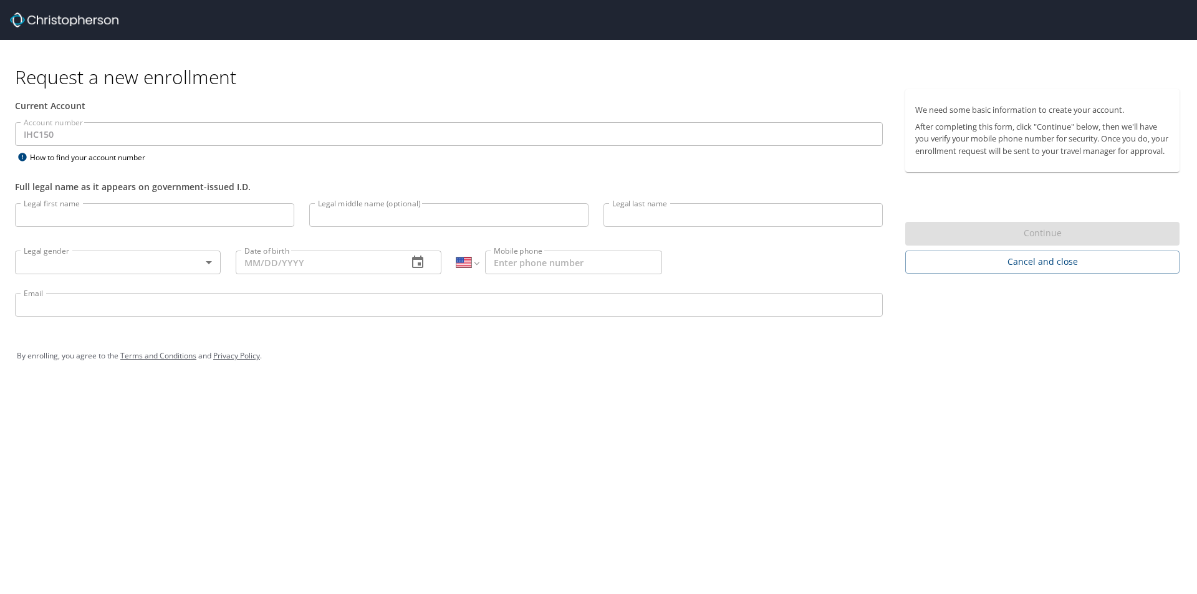
select select "US"
click at [62, 218] on input "Legal first name" at bounding box center [154, 215] width 279 height 24
type input "[PERSON_NAME]"
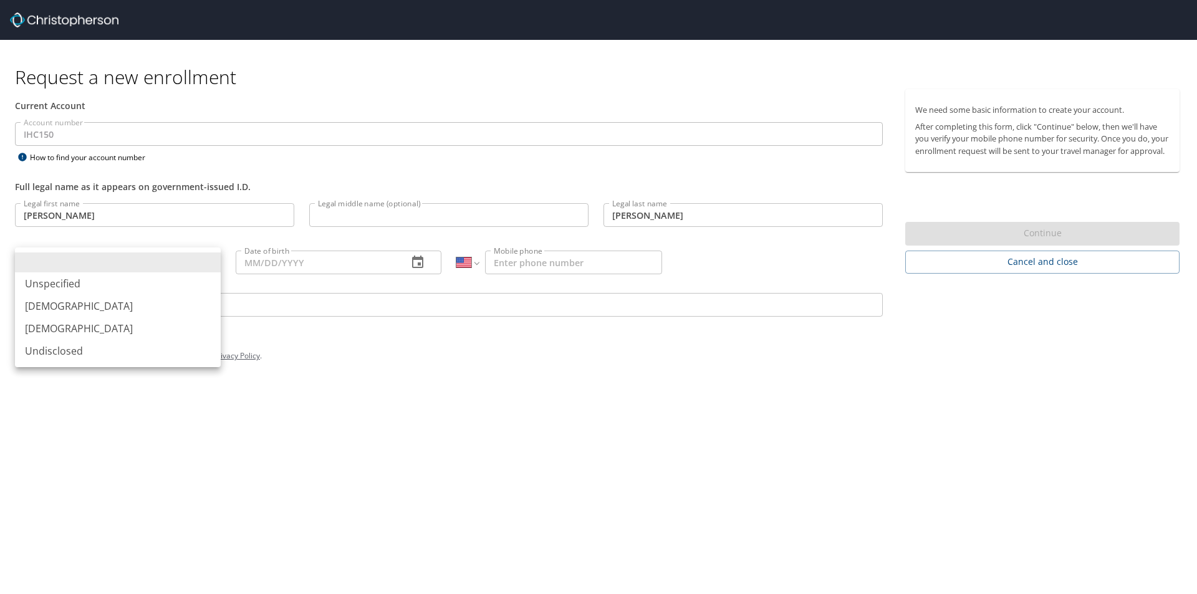
click at [205, 262] on body "Request a new enrollment Current Account Account number IHC150 Account number H…" at bounding box center [598, 297] width 1197 height 594
click at [156, 328] on li "[DEMOGRAPHIC_DATA]" at bounding box center [118, 328] width 206 height 22
type input "[DEMOGRAPHIC_DATA]"
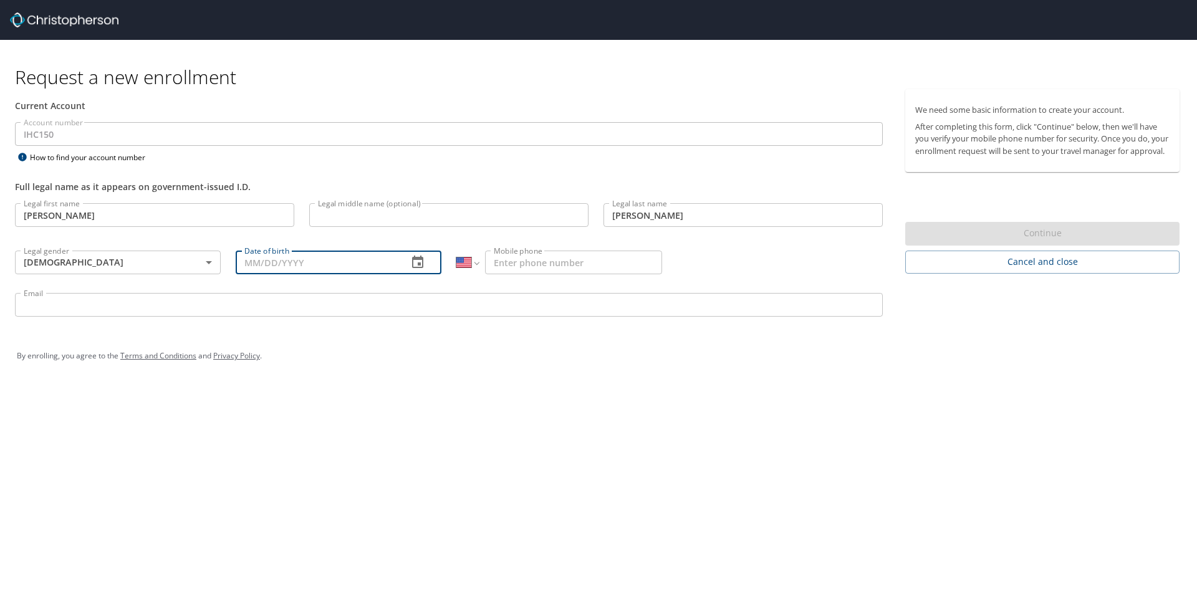
click at [253, 267] on input "Date of birth" at bounding box center [317, 263] width 162 height 24
type input "[DATE]"
click at [495, 261] on input "Mobile phone" at bounding box center [573, 263] width 177 height 24
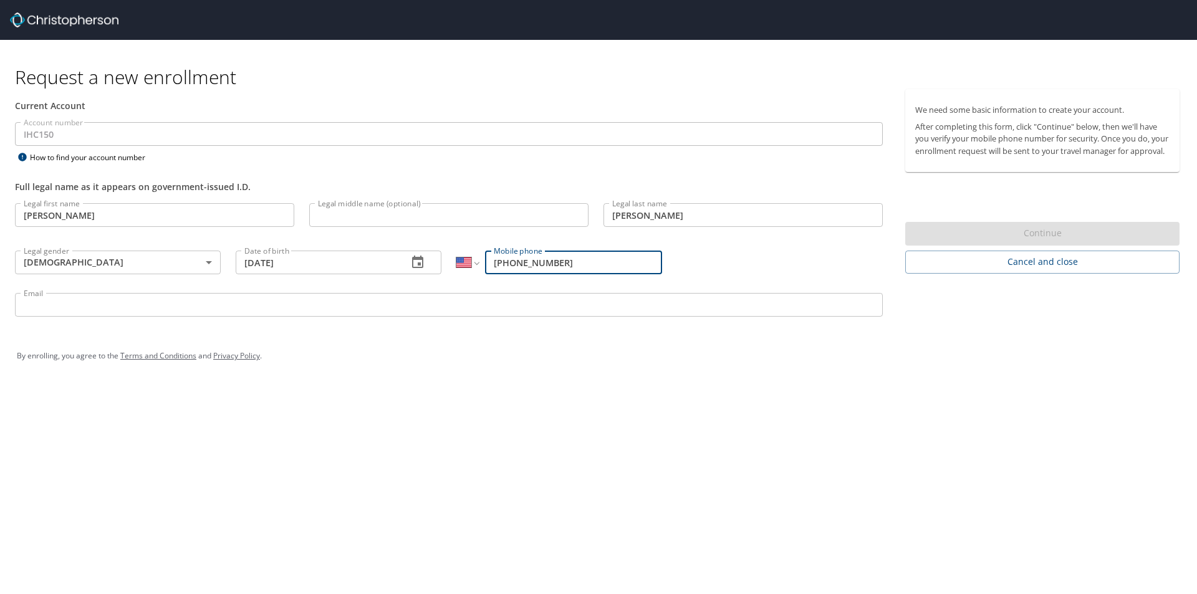
type input "[PHONE_NUMBER]"
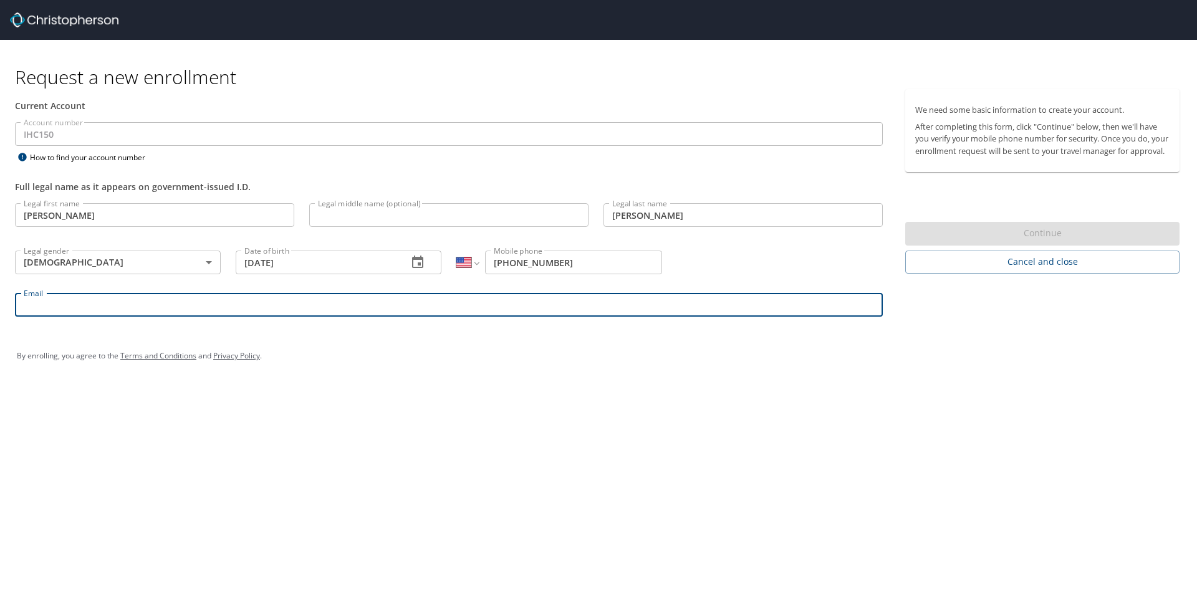
click at [31, 305] on input "Email" at bounding box center [449, 305] width 868 height 24
type input "[PERSON_NAME][EMAIL_ADDRESS][PERSON_NAME][DOMAIN_NAME]"
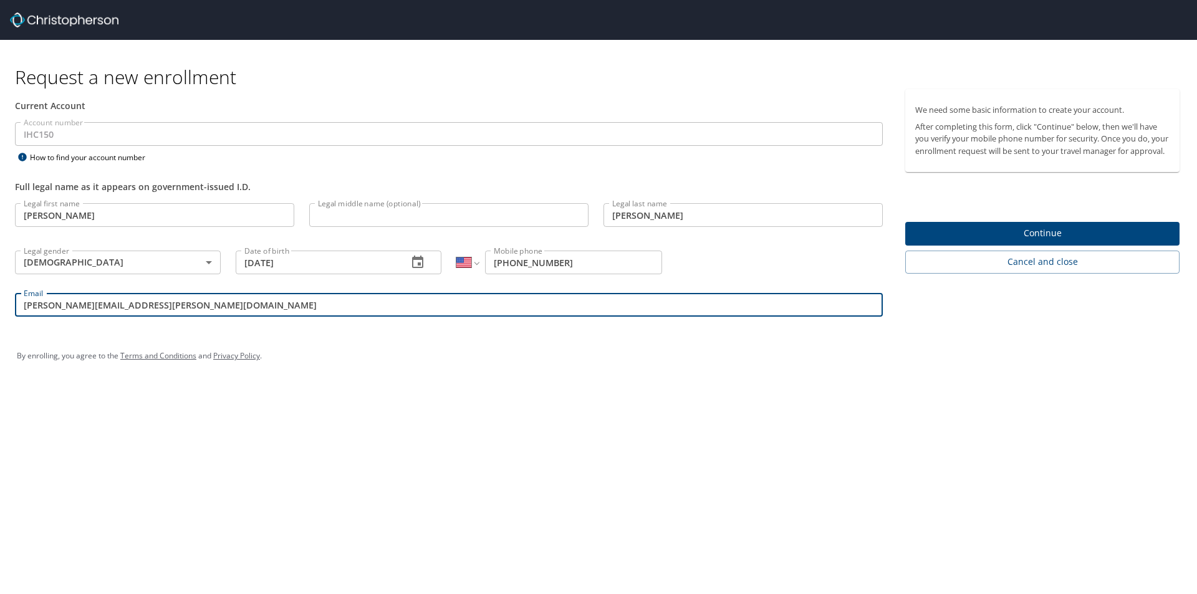
click at [1003, 241] on span "Continue" at bounding box center [1042, 234] width 254 height 16
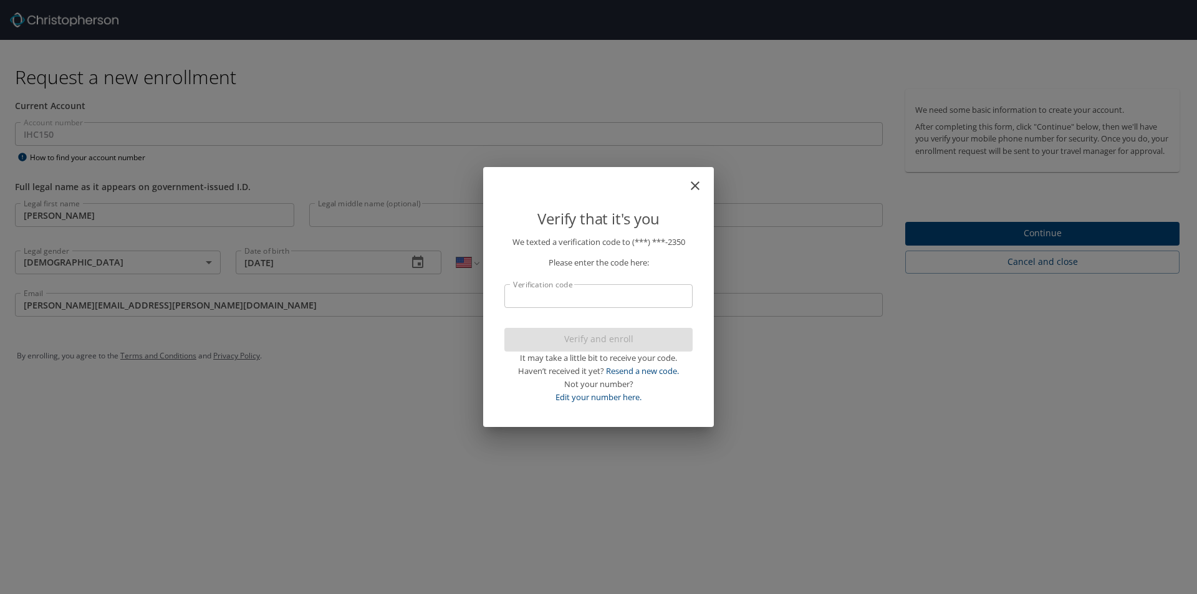
click at [517, 299] on input "Verification code" at bounding box center [598, 296] width 188 height 24
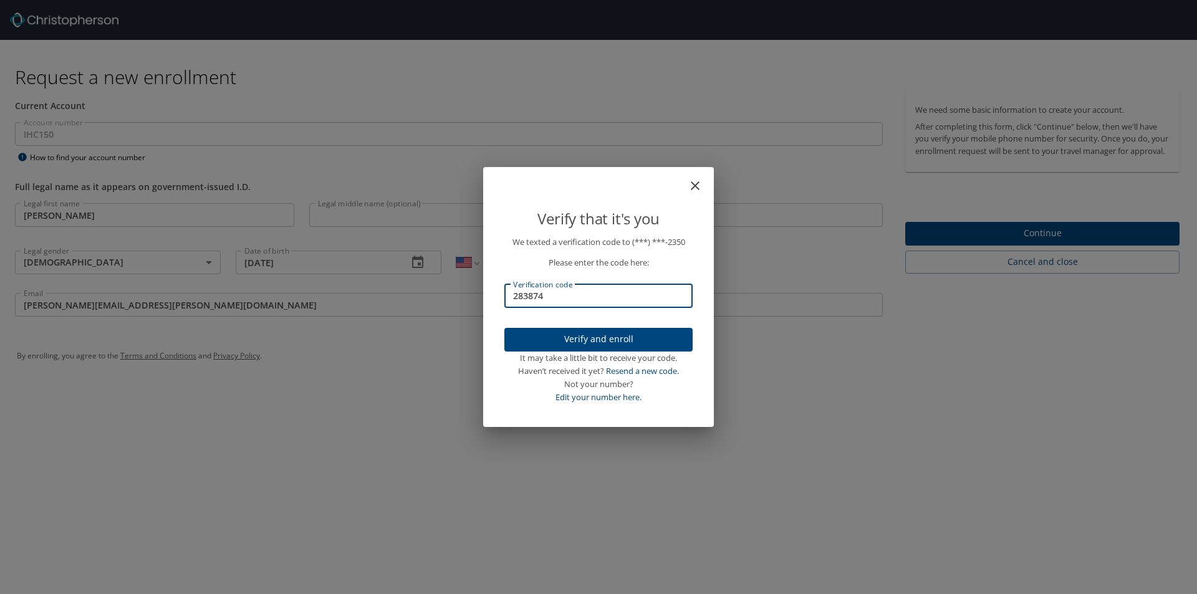
type input "283874"
click at [576, 343] on span "Verify and enroll" at bounding box center [598, 340] width 168 height 16
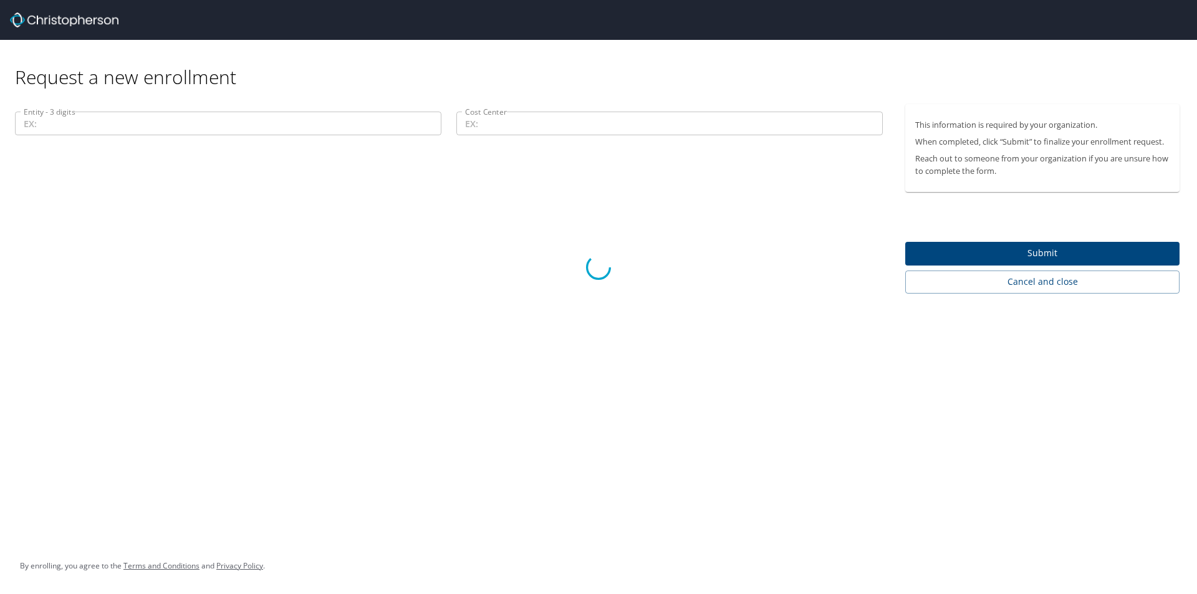
click at [958, 282] on div at bounding box center [598, 267] width 1197 height 653
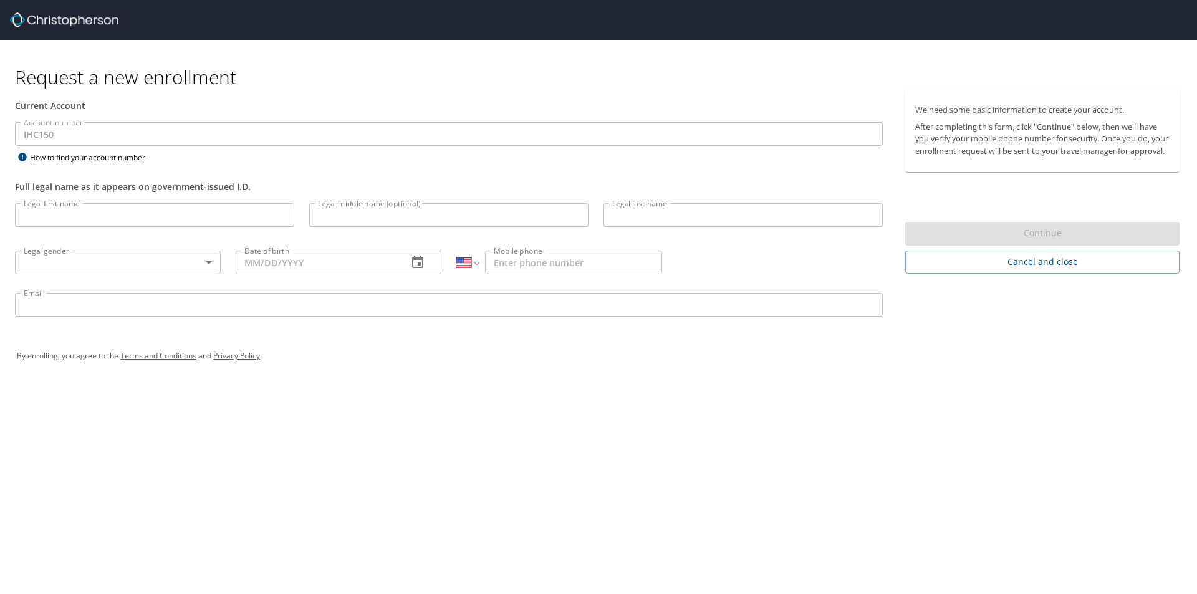
select select "US"
click at [70, 211] on input "Legal first name" at bounding box center [154, 215] width 279 height 24
type input "[PERSON_NAME]"
click at [196, 267] on body "Request a new enrollment Current Account Account number IHC150 Account number H…" at bounding box center [598, 297] width 1197 height 594
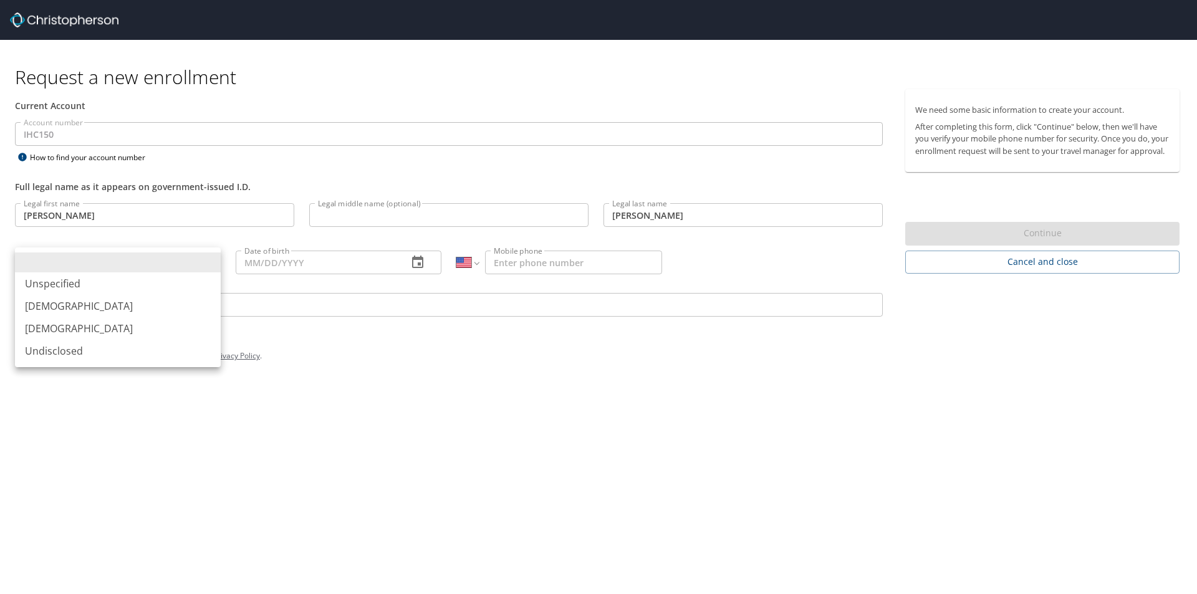
click at [161, 327] on li "[DEMOGRAPHIC_DATA]" at bounding box center [118, 328] width 206 height 22
type input "[DEMOGRAPHIC_DATA]"
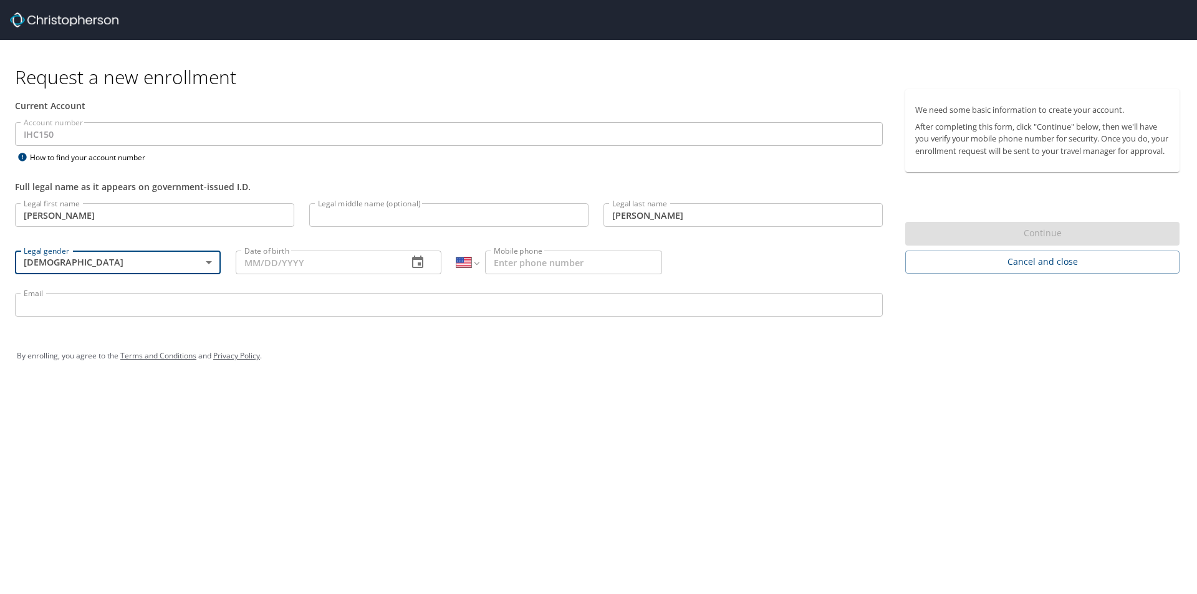
click at [243, 257] on input "Date of birth" at bounding box center [317, 263] width 162 height 24
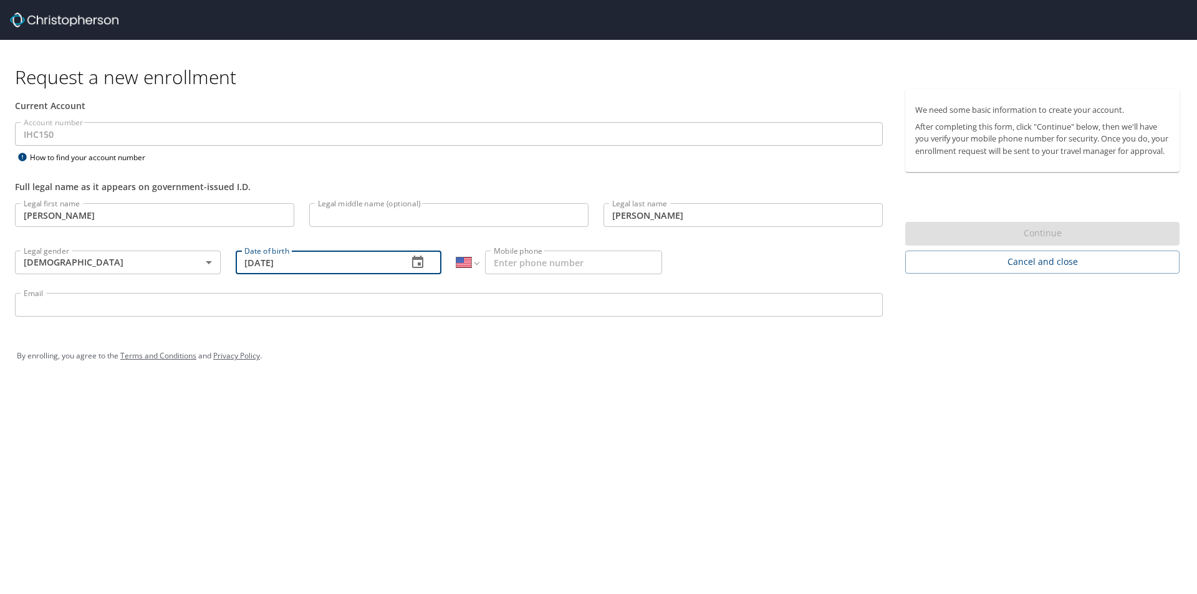
type input "[DATE]"
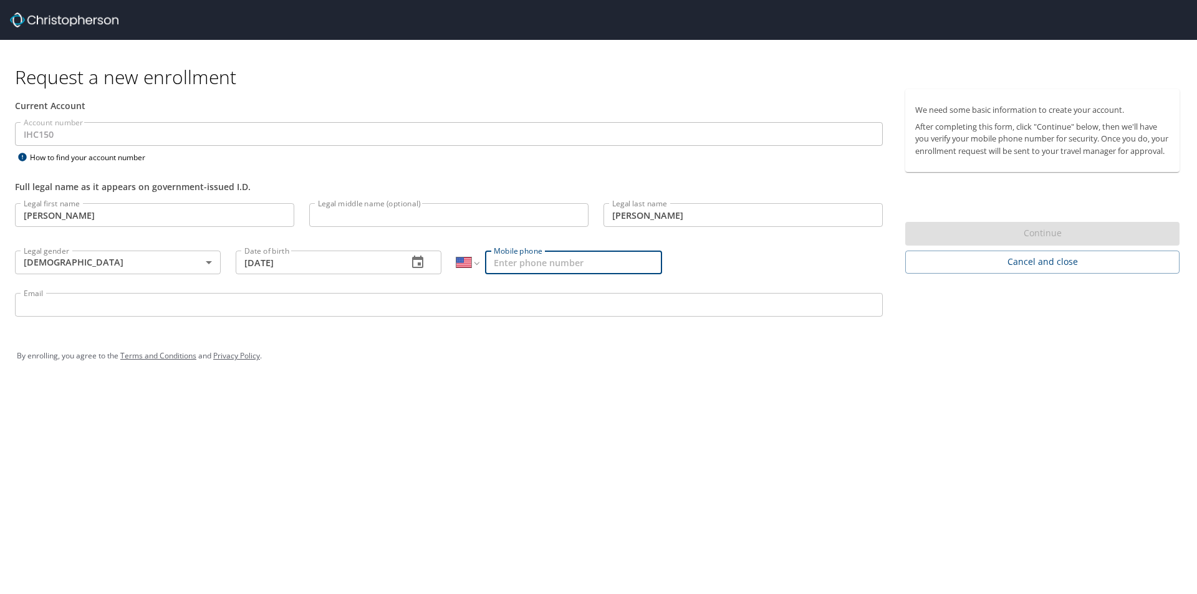
click at [510, 262] on input "Mobile phone" at bounding box center [573, 263] width 177 height 24
type input "[PHONE_NUMBER]"
click at [210, 314] on input "Email" at bounding box center [449, 305] width 868 height 24
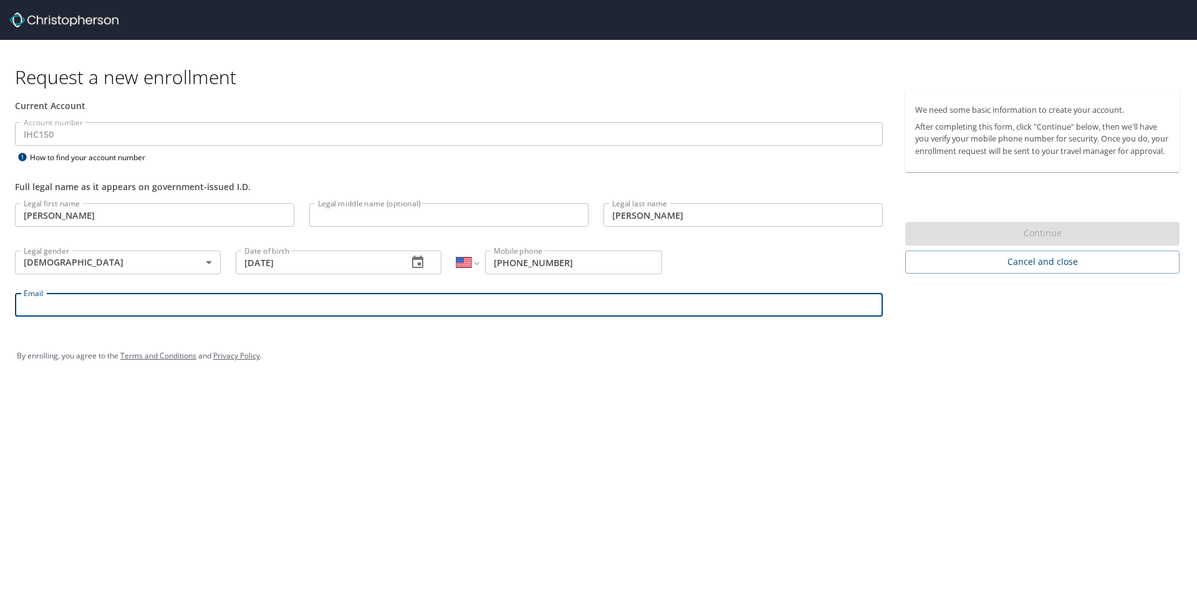
type input "[PERSON_NAME][EMAIL_ADDRESS][PERSON_NAME][DOMAIN_NAME]"
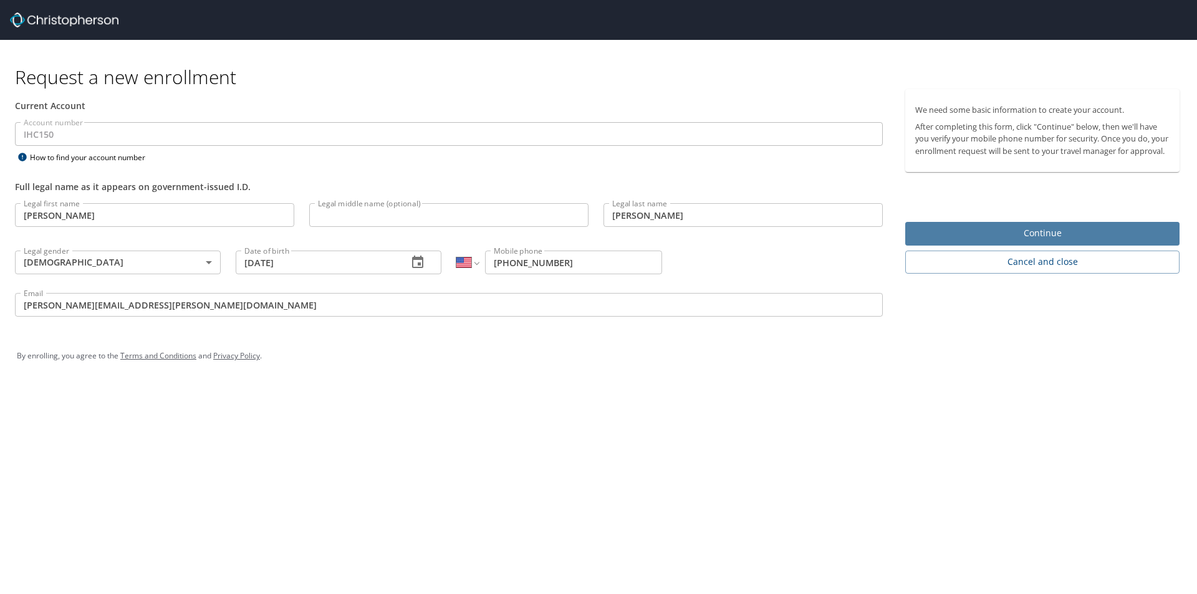
click at [962, 241] on span "Continue" at bounding box center [1042, 234] width 254 height 16
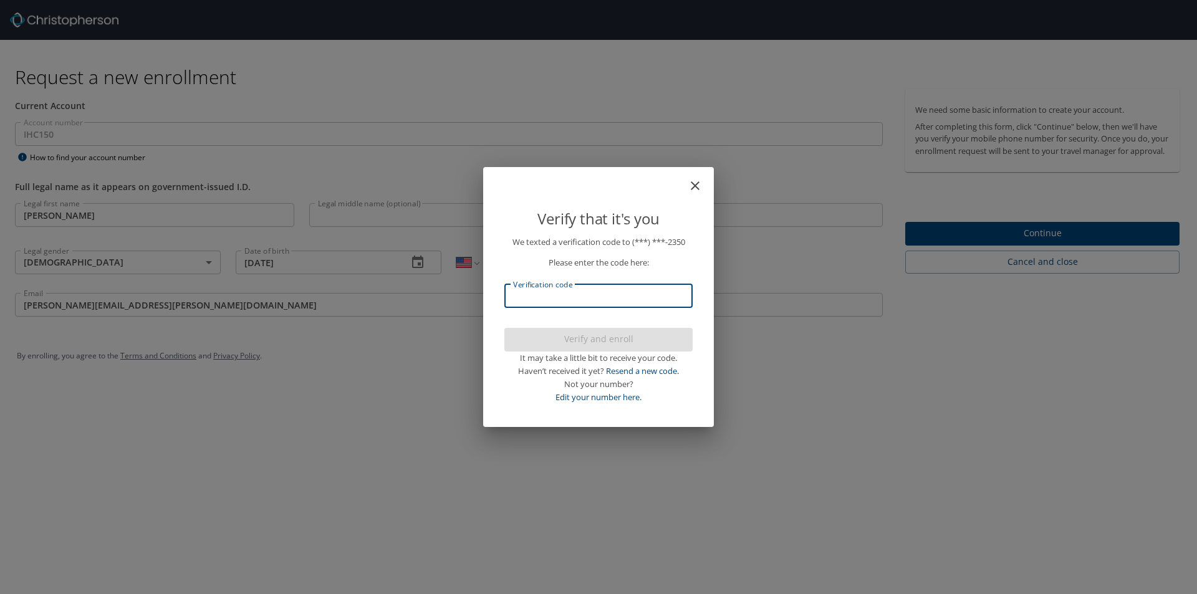
click at [588, 297] on input "Verification code" at bounding box center [598, 296] width 188 height 24
type input "400194"
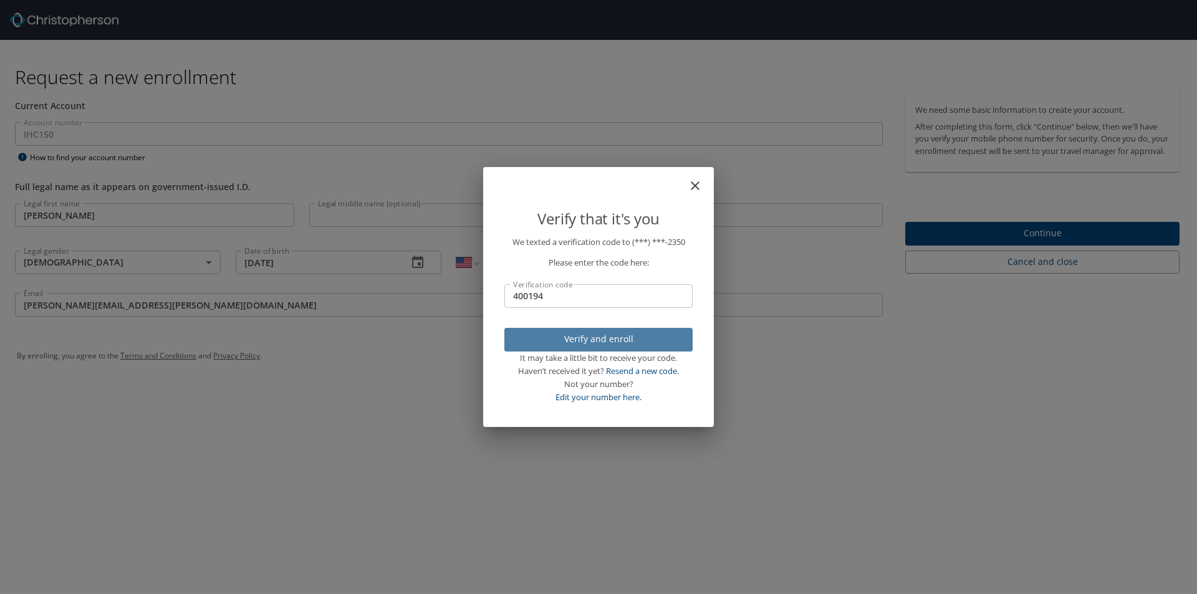
click at [605, 337] on span "Verify and enroll" at bounding box center [598, 340] width 168 height 16
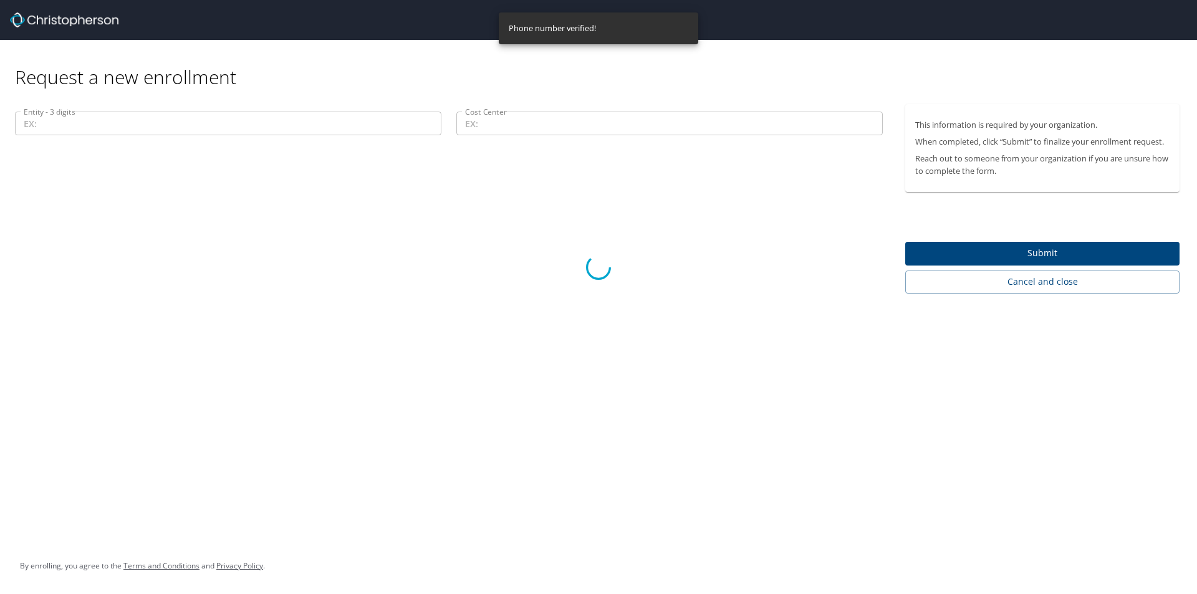
click at [46, 122] on div at bounding box center [598, 267] width 1197 height 653
click at [44, 123] on div at bounding box center [598, 267] width 1197 height 653
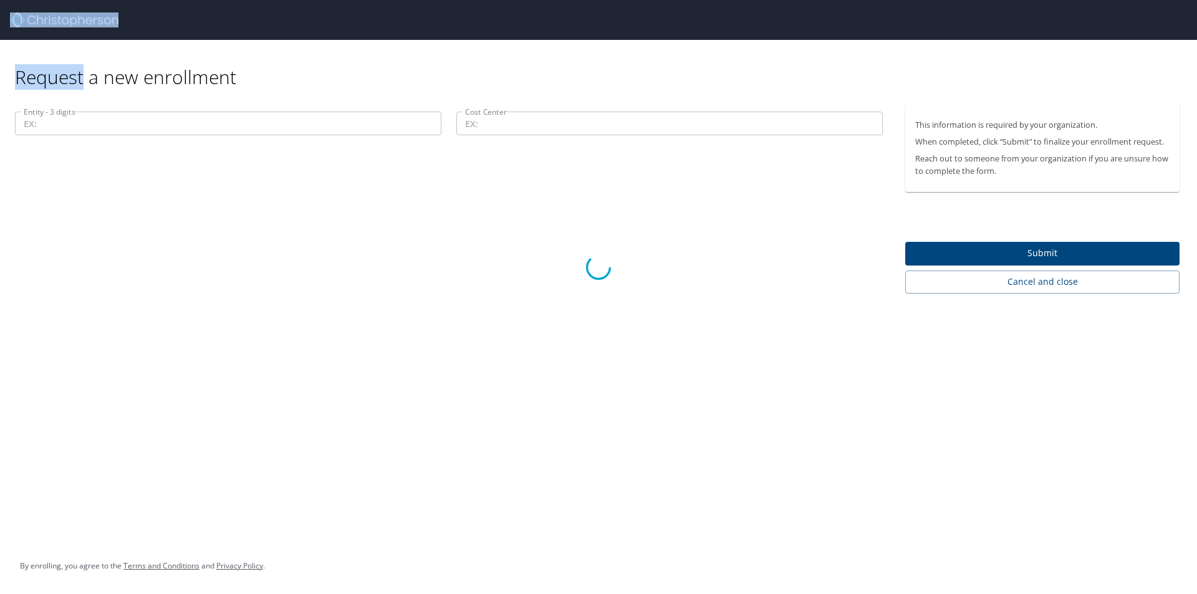
click at [44, 122] on div at bounding box center [598, 267] width 1197 height 653
click at [1015, 279] on div at bounding box center [598, 267] width 1197 height 653
drag, startPoint x: 1000, startPoint y: 281, endPoint x: 1064, endPoint y: 293, distance: 65.3
click at [1064, 293] on div at bounding box center [598, 267] width 1197 height 653
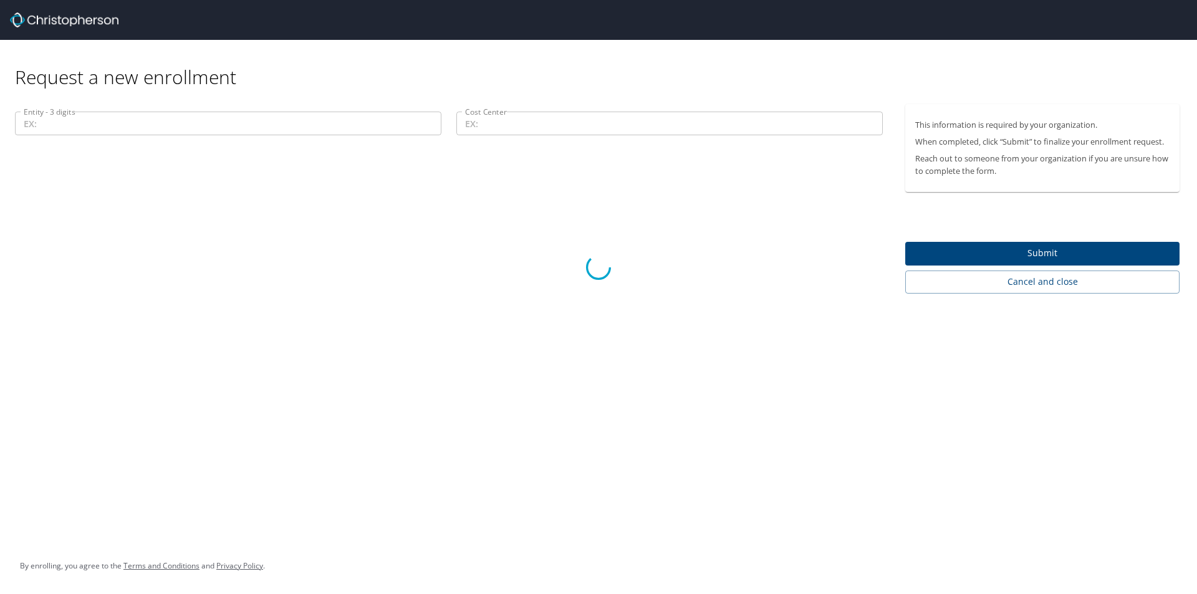
click at [1058, 290] on div at bounding box center [598, 267] width 1197 height 653
click at [1049, 287] on div at bounding box center [598, 267] width 1197 height 653
drag, startPoint x: 1048, startPoint y: 285, endPoint x: 1042, endPoint y: 284, distance: 6.4
click at [1043, 284] on div at bounding box center [598, 267] width 1197 height 653
